Goal: Browse casually: Explore the website without a specific task or goal

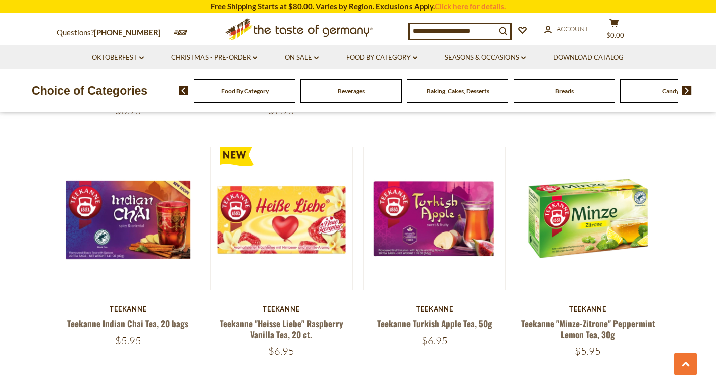
scroll to position [2112, 0]
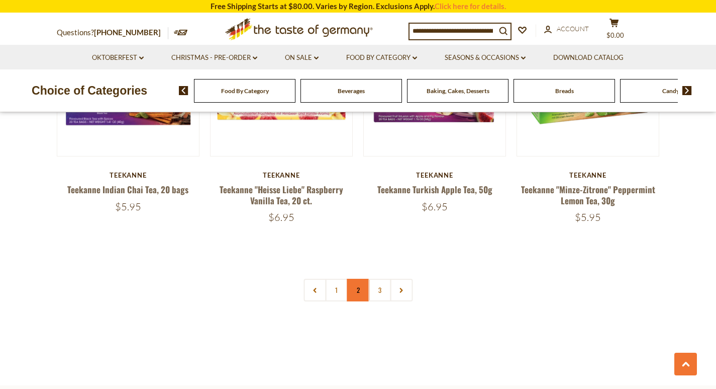
click at [359, 298] on link "2" at bounding box center [358, 290] width 23 height 23
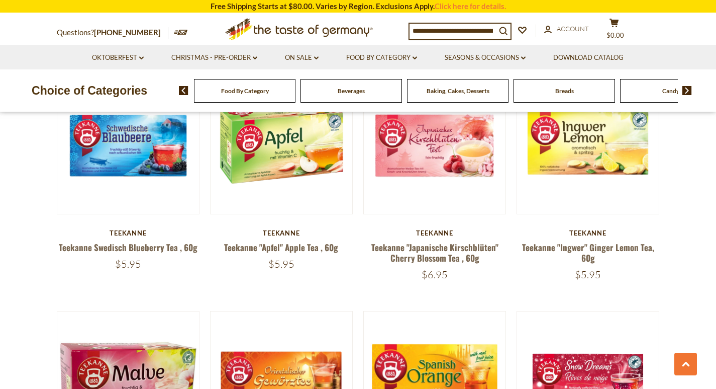
scroll to position [855, 0]
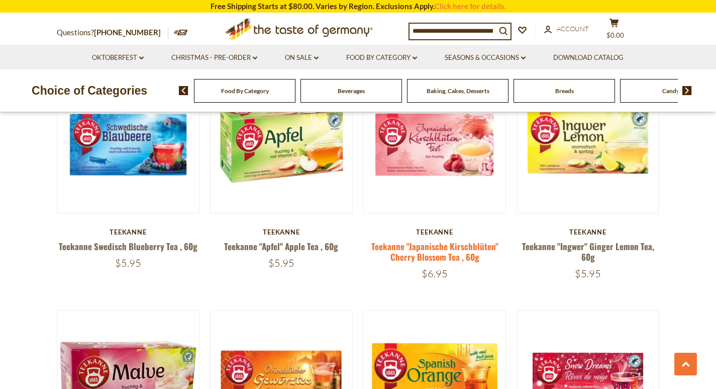
click at [439, 247] on link "Teekanne "Japanische Kirschblüten" Cherry Blossom Tea , 60g" at bounding box center [435, 251] width 127 height 23
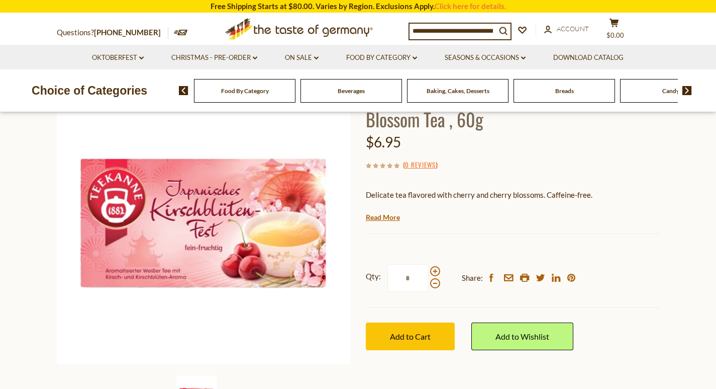
scroll to position [50, 0]
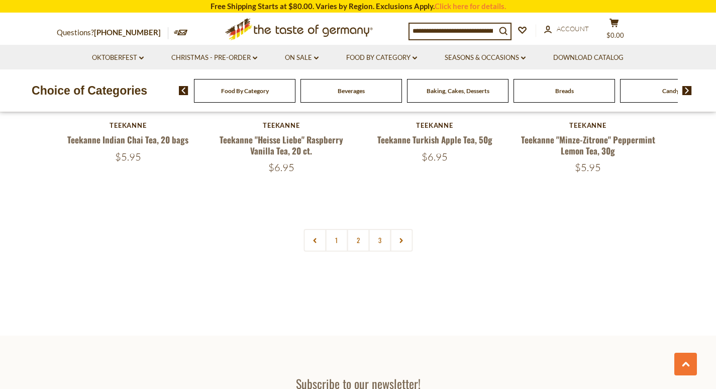
scroll to position [2212, 0]
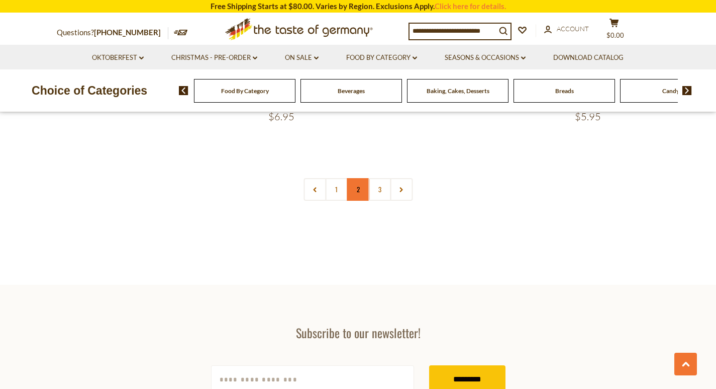
click at [365, 192] on link "2" at bounding box center [358, 189] width 23 height 23
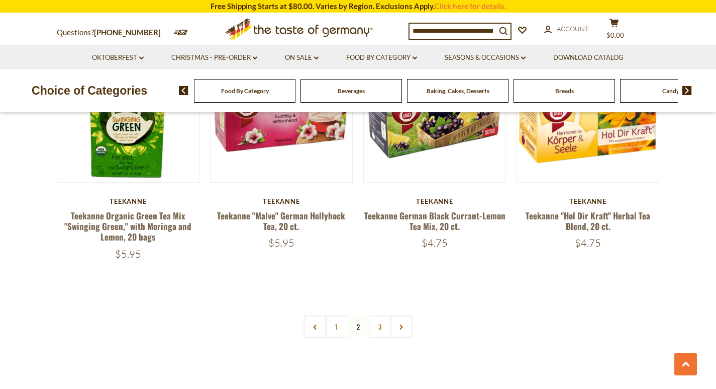
scroll to position [2169, 0]
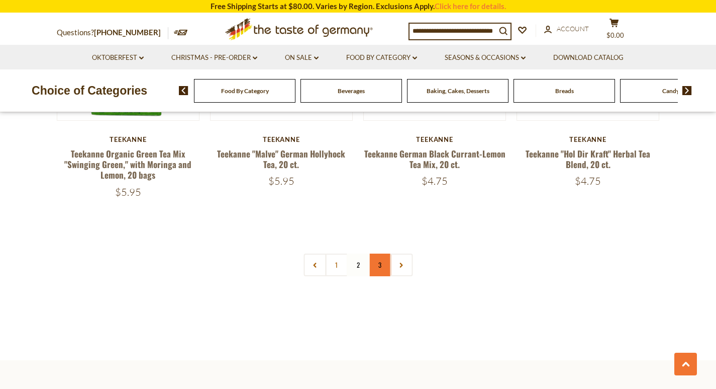
click at [382, 253] on link "3" at bounding box center [380, 264] width 23 height 23
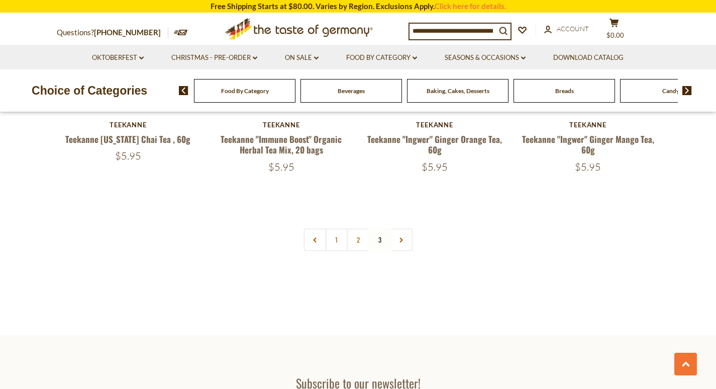
scroll to position [1458, 0]
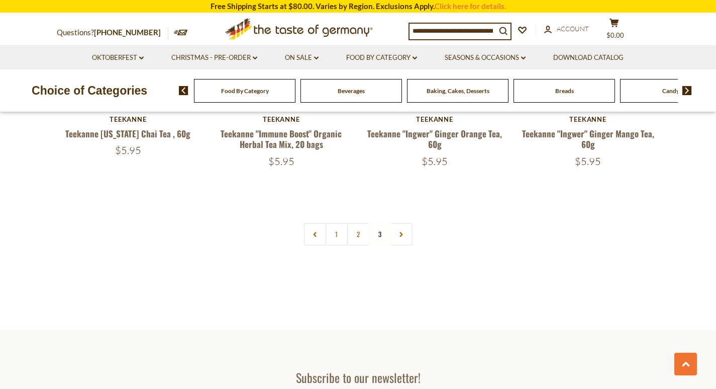
click at [689, 90] on img at bounding box center [688, 90] width 10 height 9
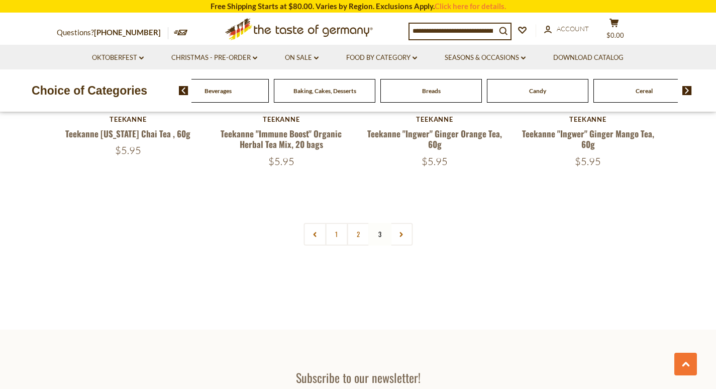
click at [689, 90] on img at bounding box center [688, 90] width 10 height 9
